Goal: Complete application form

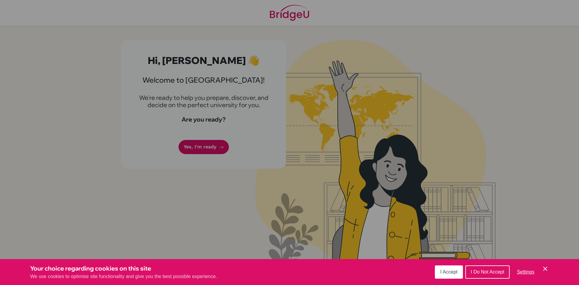
click at [442, 273] on span "I Accept" at bounding box center [449, 271] width 17 height 5
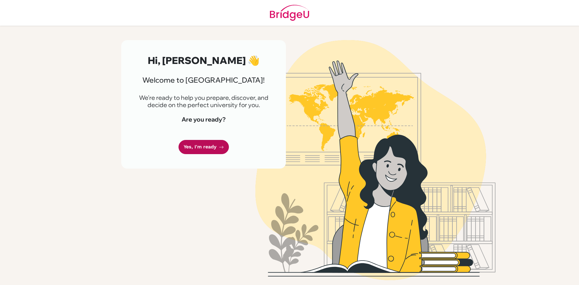
click at [196, 147] on link "Yes, I'm ready" at bounding box center [204, 147] width 50 height 14
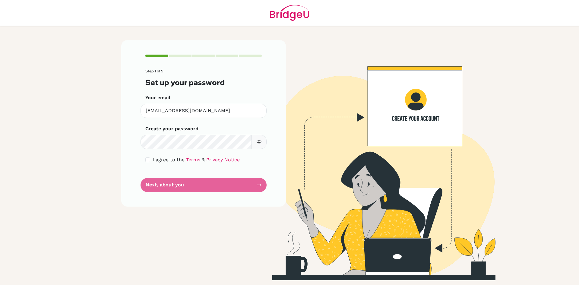
click at [258, 141] on icon "button" at bounding box center [259, 141] width 5 height 3
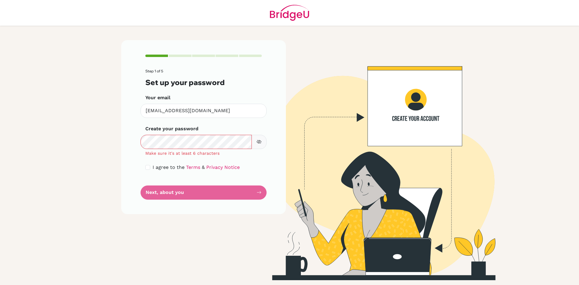
click at [261, 144] on icon "button" at bounding box center [259, 141] width 5 height 5
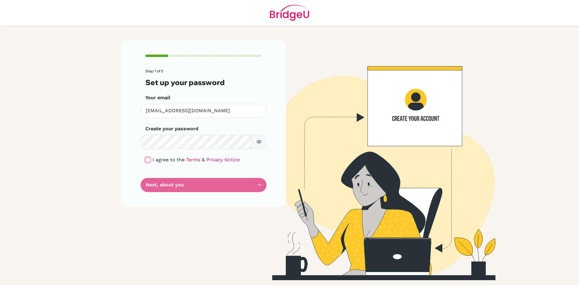
click at [145, 158] on input "checkbox" at bounding box center [147, 160] width 5 height 5
checkbox input "true"
click at [183, 187] on button "Next, about you" at bounding box center [204, 185] width 126 height 14
